Goal: Browse casually

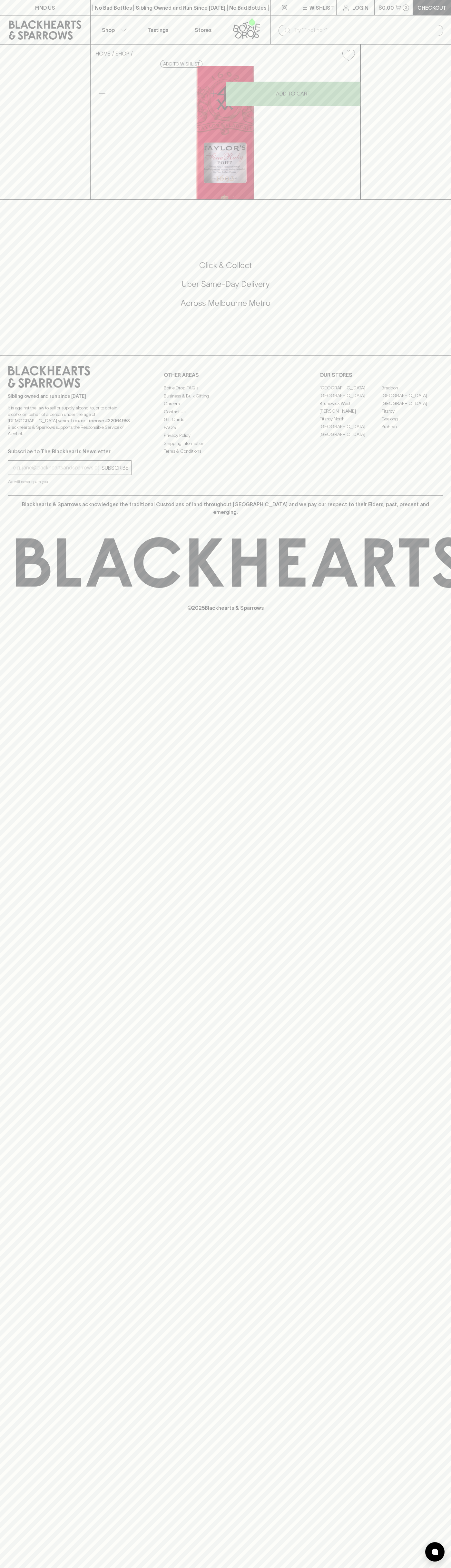
click at [438, 722] on div "FIND US | No Bad Bottles | Sibling Owned and Run Since 2006 | No Bad Bottles | …" at bounding box center [226, 784] width 451 height 1568
click at [427, 1568] on html "FIND US | No Bad Bottles | Sibling Owned and Run Since 2006 | No Bad Bottles | …" at bounding box center [226, 784] width 451 height 1568
click at [6, 611] on p "© 2025 Blackhearts & Sparrows" at bounding box center [226, 600] width 451 height 24
